Goal: Information Seeking & Learning: Learn about a topic

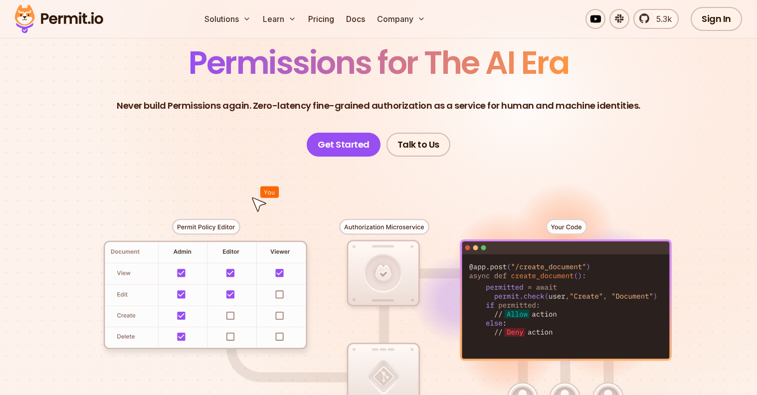
scroll to position [85, 0]
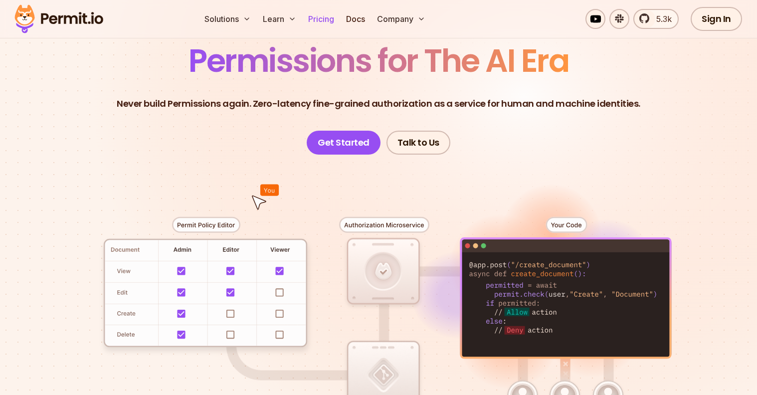
click at [316, 22] on link "Pricing" at bounding box center [321, 19] width 34 height 20
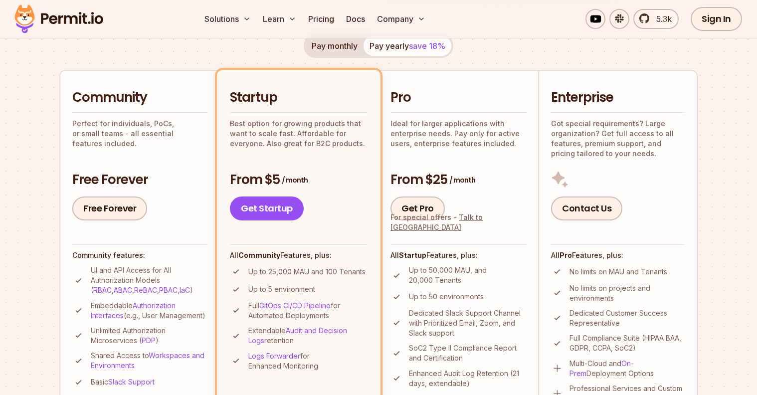
scroll to position [187, 0]
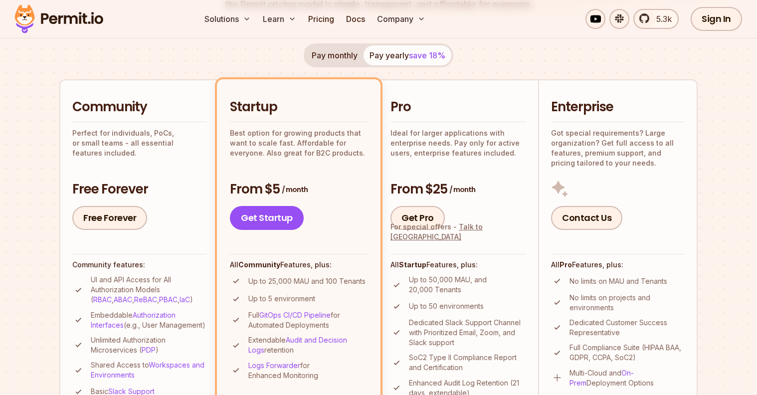
click at [324, 57] on button "Pay monthly" at bounding box center [335, 55] width 58 height 20
click at [415, 57] on span "save 18%" at bounding box center [427, 55] width 36 height 10
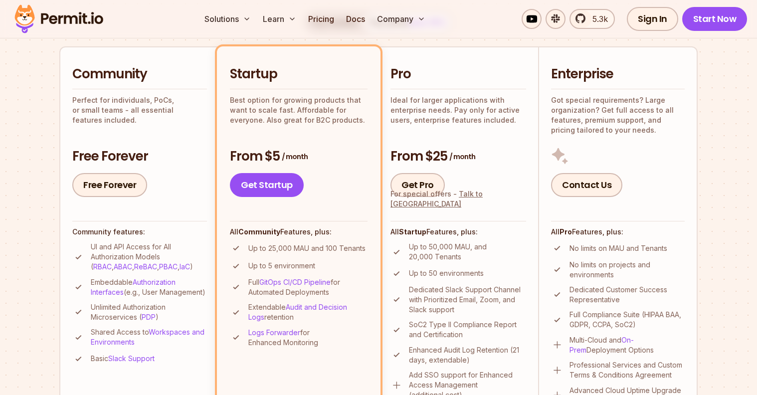
scroll to position [252, 0]
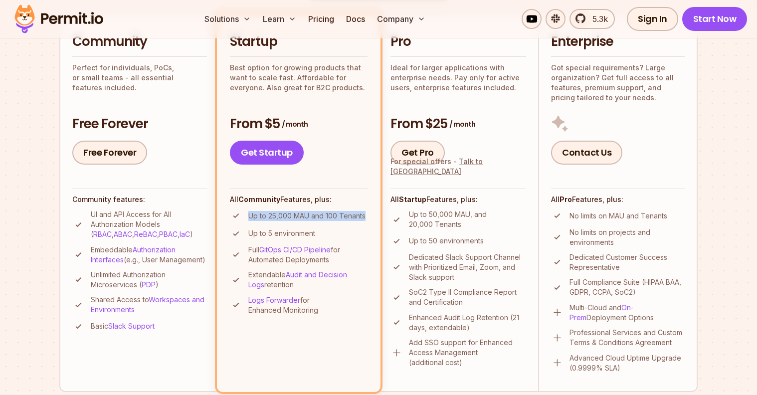
drag, startPoint x: 249, startPoint y: 215, endPoint x: 365, endPoint y: 217, distance: 116.3
click at [365, 217] on p "Up to 25,000 MAU and 100 Tenants" at bounding box center [306, 216] width 117 height 10
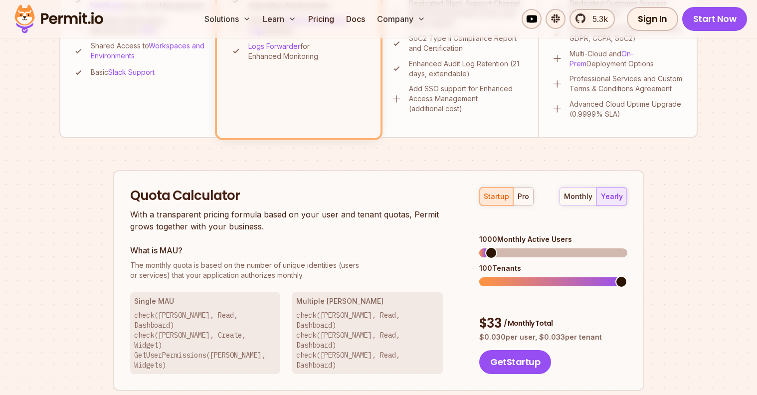
scroll to position [553, 0]
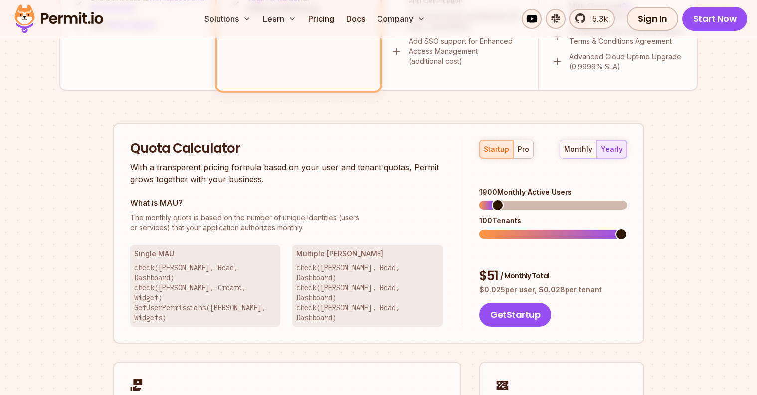
click at [492, 200] on span at bounding box center [498, 206] width 12 height 12
click at [395, 192] on div "Quota Calculator With a transparent pricing formula based on your user and tena…" at bounding box center [296, 234] width 332 height 188
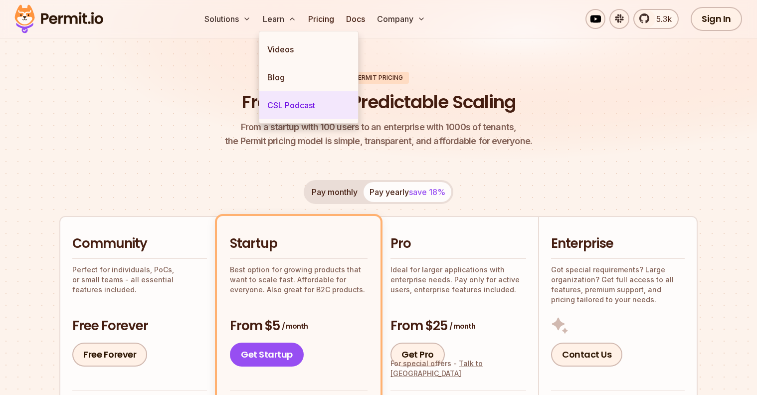
scroll to position [0, 0]
